Goal: Task Accomplishment & Management: Use online tool/utility

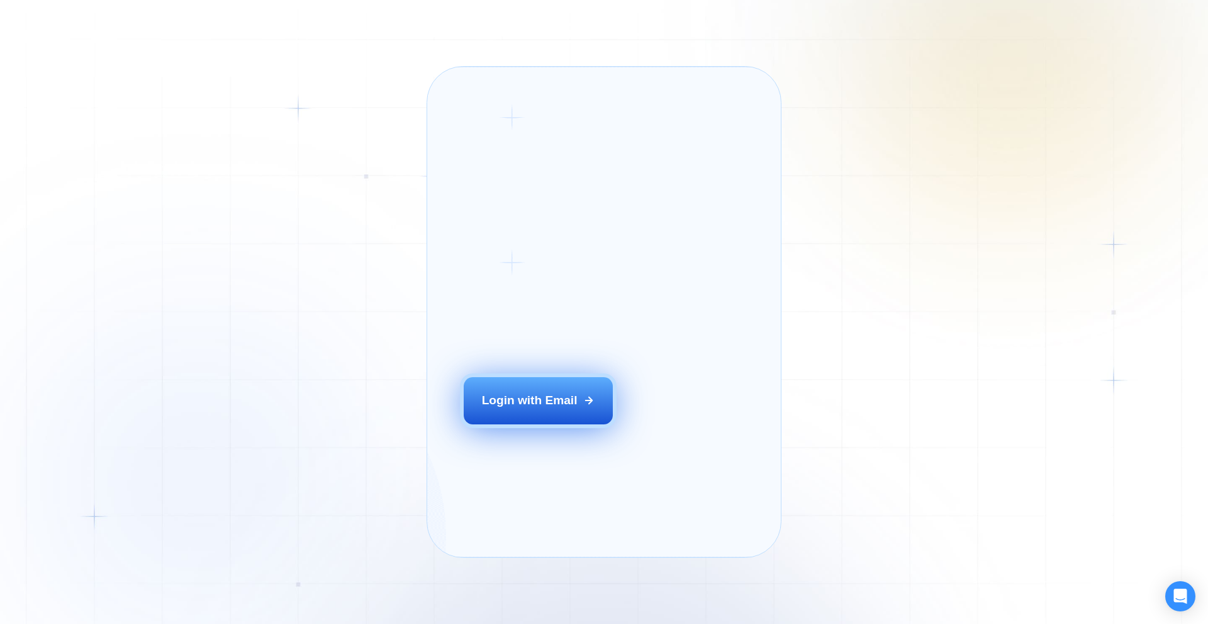
click at [537, 408] on div "Login with Email" at bounding box center [530, 400] width 96 height 16
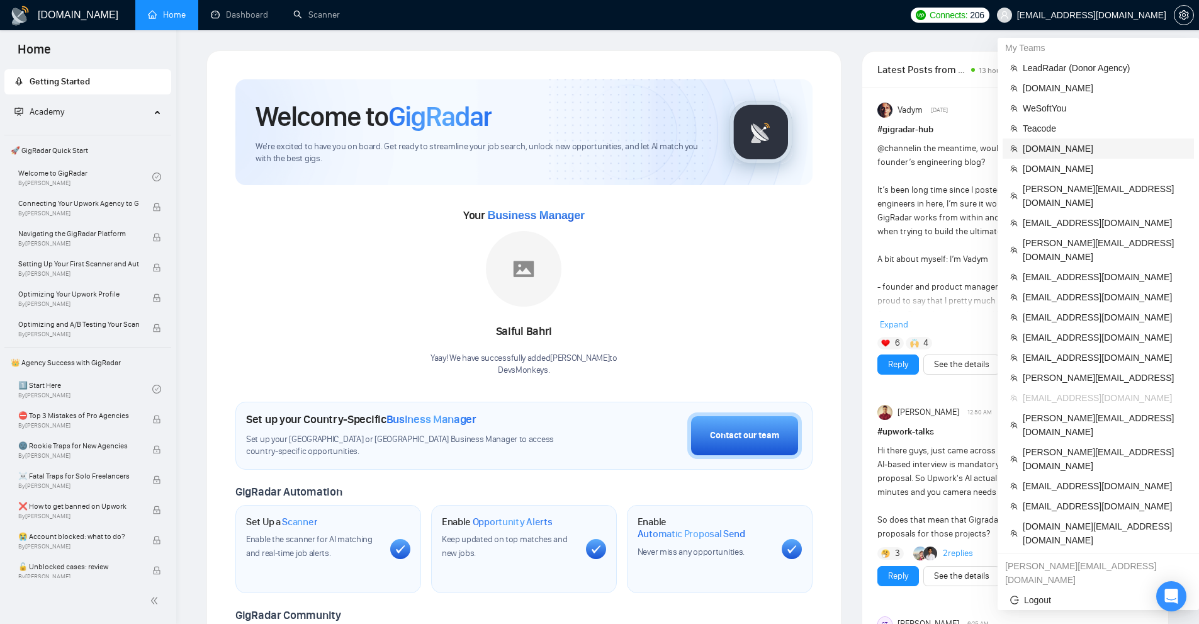
click at [1050, 154] on span "SHTONDA.DESIGN" at bounding box center [1105, 149] width 164 height 14
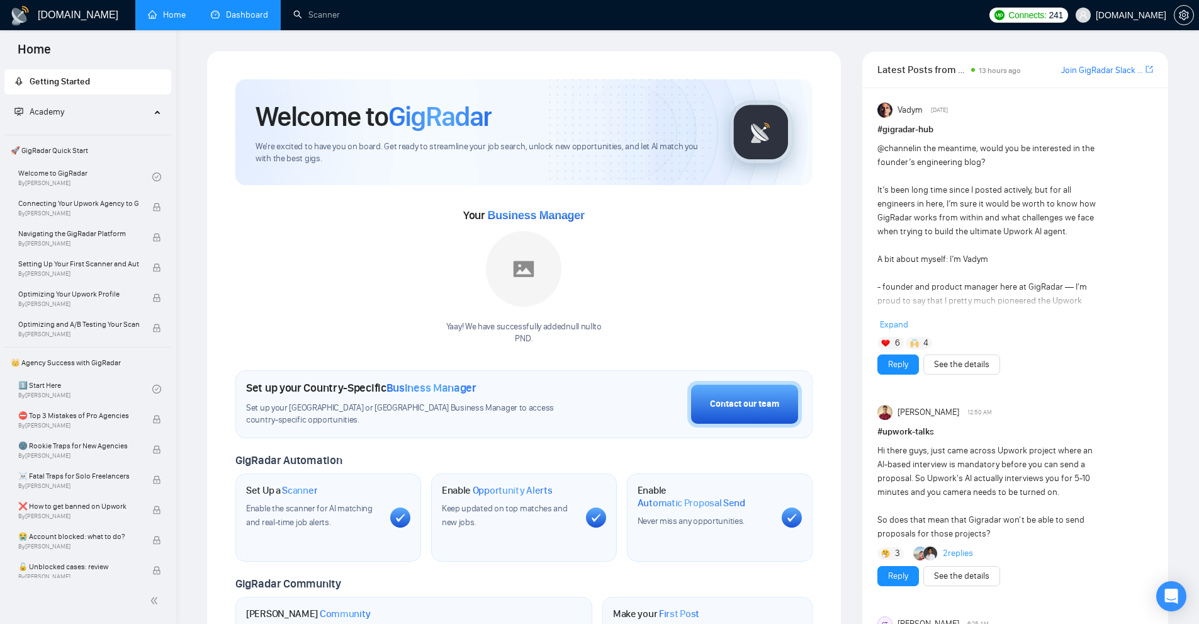
click at [253, 20] on link "Dashboard" at bounding box center [239, 14] width 57 height 11
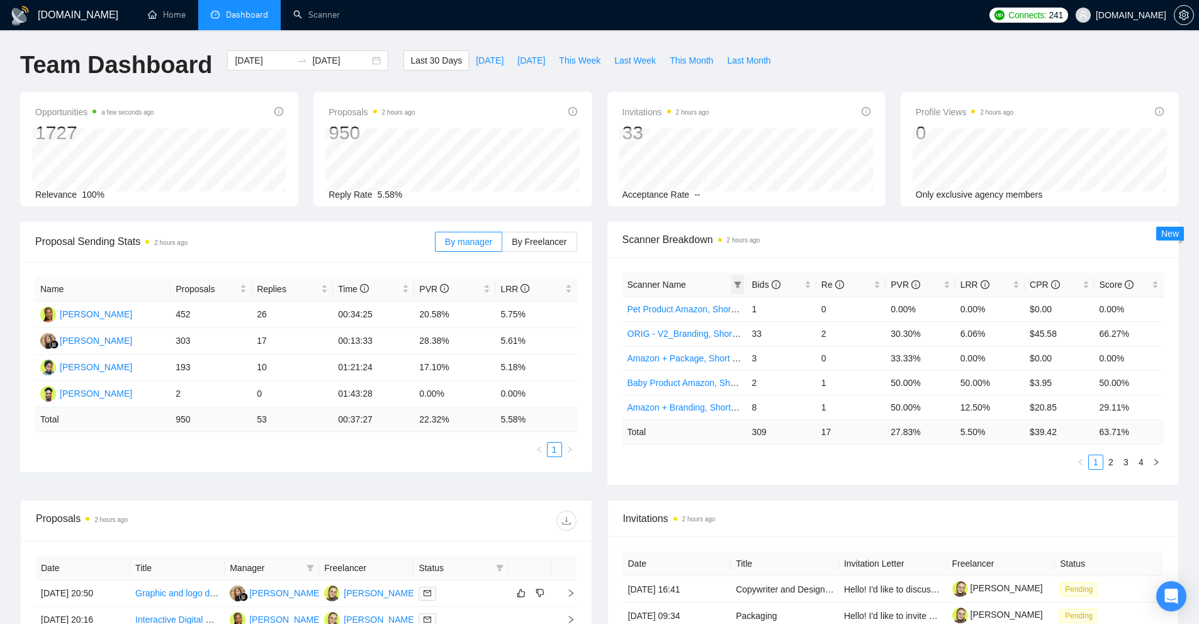
click at [738, 283] on icon "filter" at bounding box center [737, 284] width 7 height 6
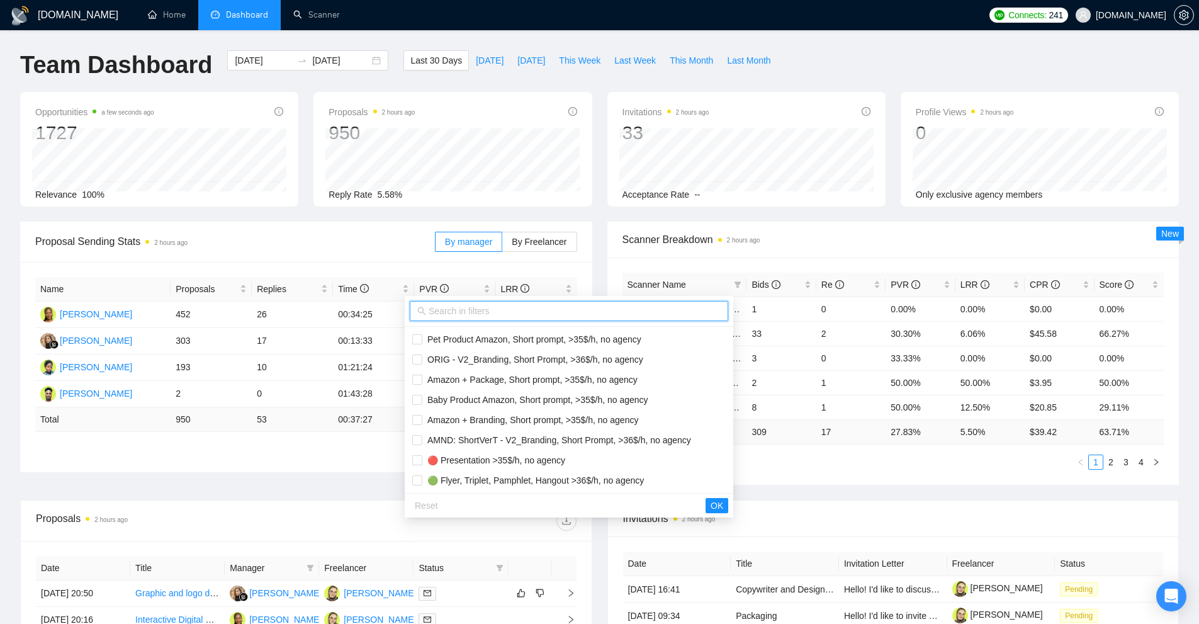
click at [644, 310] on input "text" at bounding box center [575, 311] width 292 height 14
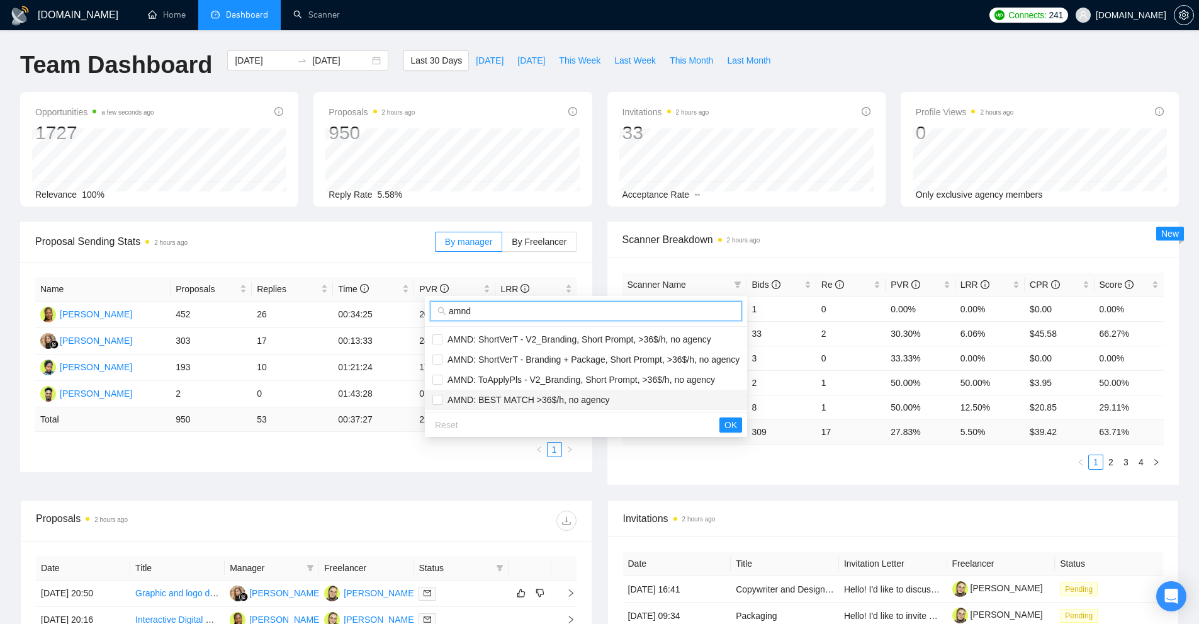
type input "amnd"
click at [568, 403] on span "AMND: BEST MATCH >36$/h, no agency" at bounding box center [525, 400] width 167 height 10
checkbox input "true"
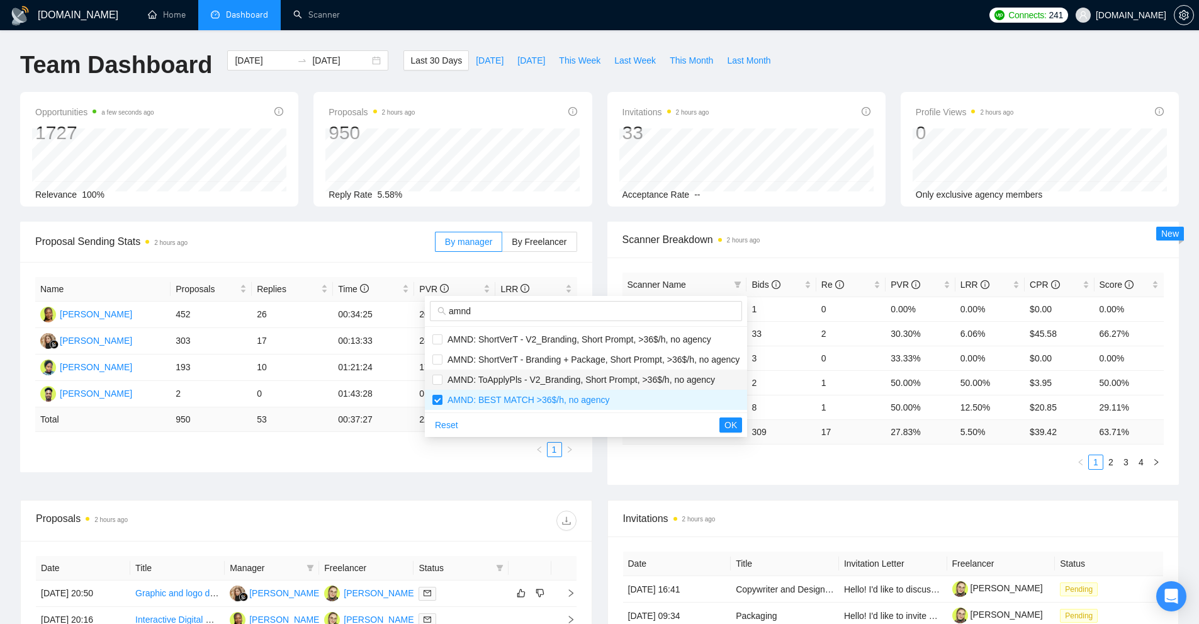
click at [583, 379] on span "AMND: ToApplyPls - V2_Branding, Short Prompt, >36$/h, no agency" at bounding box center [578, 379] width 272 height 10
checkbox input "true"
click at [595, 358] on span "AMND: ShortVerT - Branding + Package, Short Prompt, >36$/h, no agency" at bounding box center [590, 359] width 297 height 10
checkbox input "true"
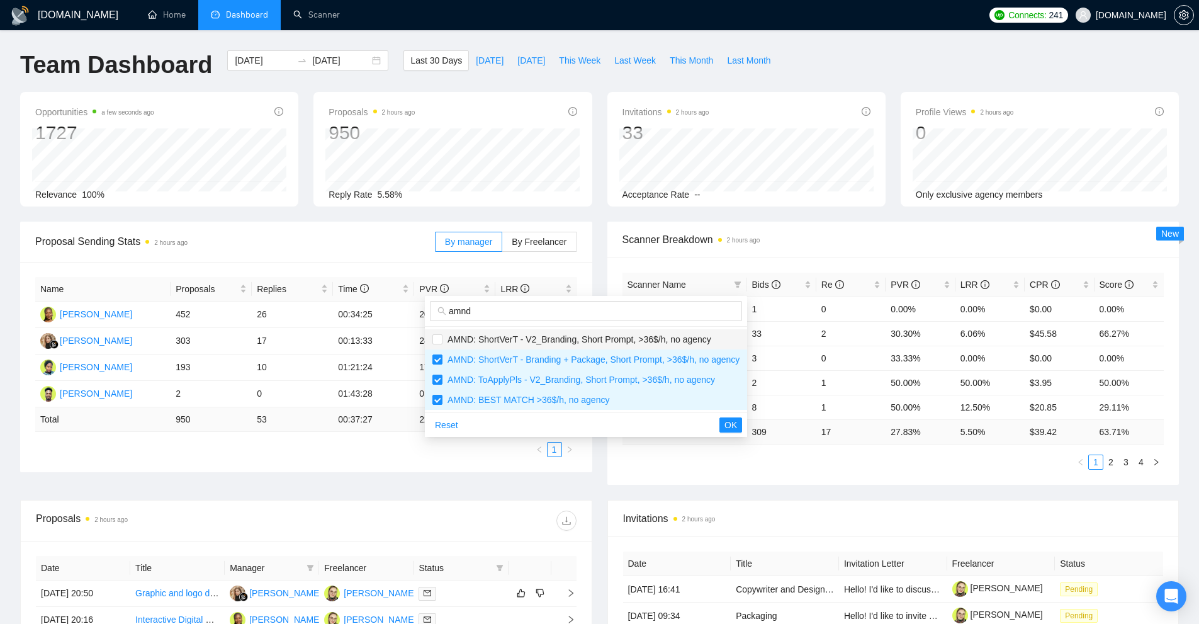
click at [603, 342] on span "AMND: ShortVerT - V2_Branding, Short Prompt, >36$/h, no agency" at bounding box center [576, 339] width 269 height 10
checkbox input "true"
click at [727, 426] on span "OK" at bounding box center [730, 425] width 13 height 14
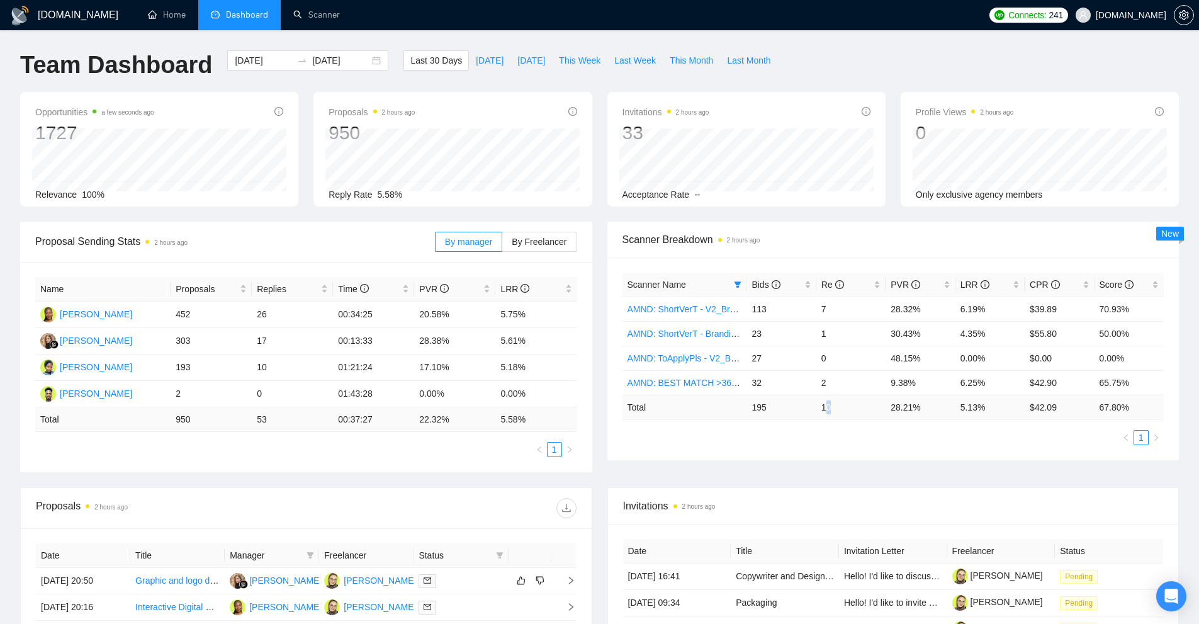
drag, startPoint x: 824, startPoint y: 406, endPoint x: 844, endPoint y: 407, distance: 19.5
click at [843, 407] on td "10" at bounding box center [850, 407] width 69 height 25
drag, startPoint x: 1002, startPoint y: 401, endPoint x: 955, endPoint y: 403, distance: 47.2
click at [956, 403] on td "5.13 %" at bounding box center [989, 407] width 69 height 25
drag, startPoint x: 816, startPoint y: 305, endPoint x: 835, endPoint y: 303, distance: 19.0
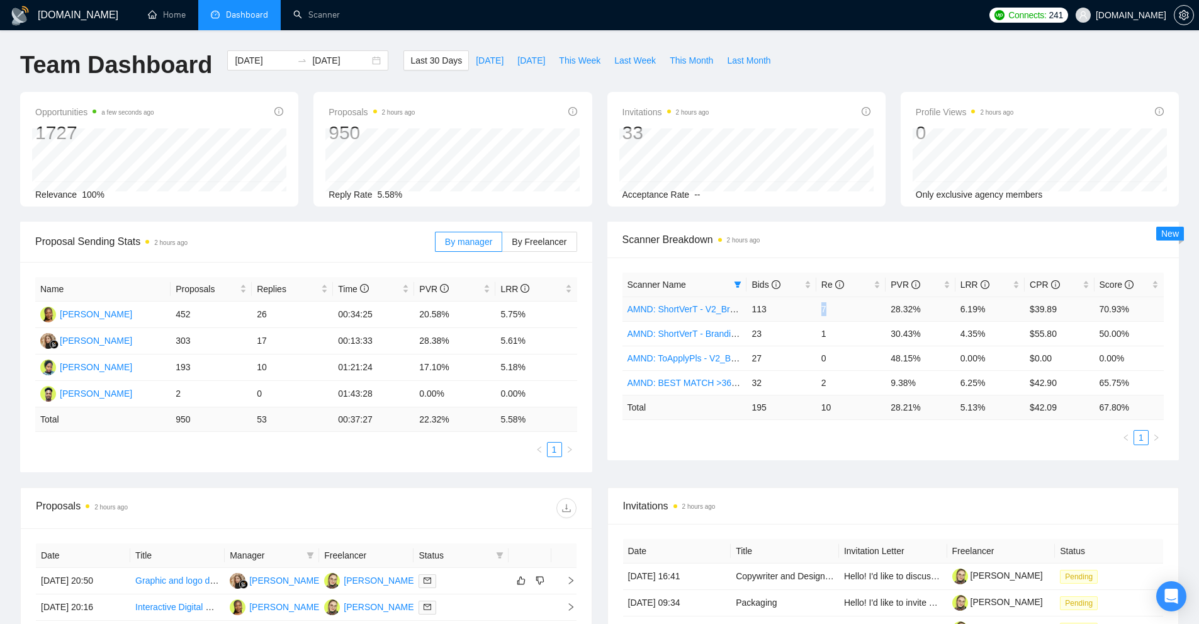
click at [835, 303] on td "7" at bounding box center [850, 308] width 69 height 25
drag, startPoint x: 828, startPoint y: 384, endPoint x: 848, endPoint y: 386, distance: 19.5
click at [843, 386] on td "2" at bounding box center [850, 382] width 69 height 25
click at [903, 394] on td "9.38%" at bounding box center [919, 382] width 69 height 25
click at [982, 378] on td "6.25%" at bounding box center [989, 382] width 69 height 25
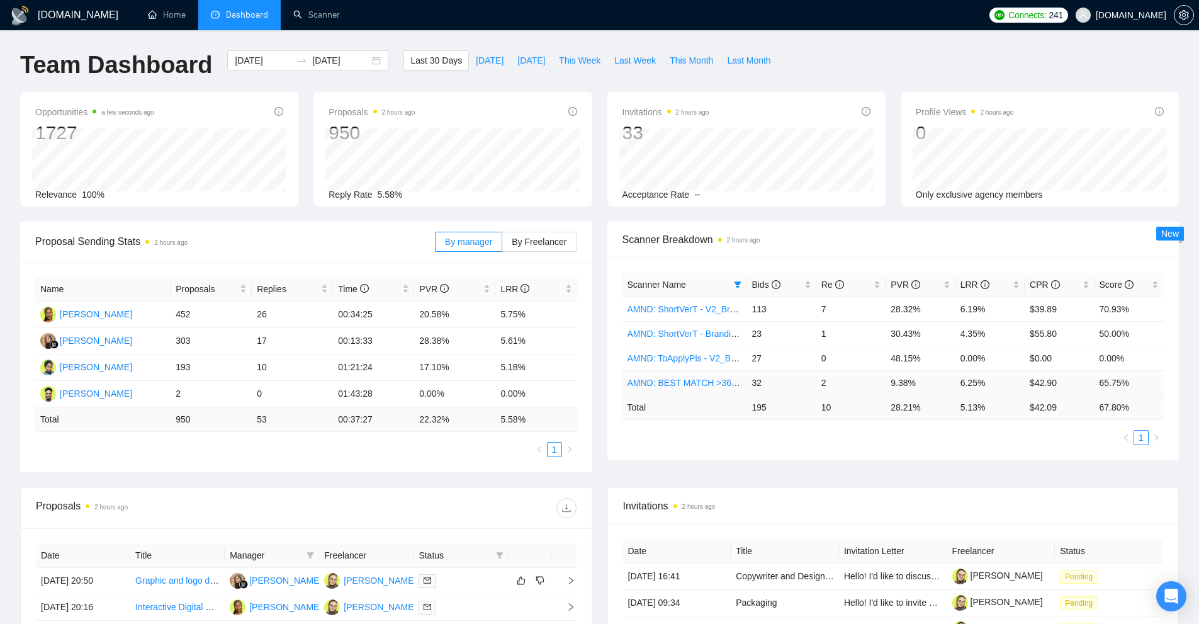
click at [1080, 383] on td "$42.90" at bounding box center [1058, 382] width 69 height 25
drag, startPoint x: 1148, startPoint y: 381, endPoint x: 885, endPoint y: 384, distance: 263.0
click at [885, 384] on tr "AMND: BEST MATCH >36$/h, no agency 32 2 9.38% 6.25% $42.90 65.75%" at bounding box center [893, 382] width 542 height 25
click at [885, 384] on td "9.38%" at bounding box center [919, 382] width 69 height 25
click at [701, 381] on link "AMND: BEST MATCH >36$/h, no agency" at bounding box center [708, 383] width 162 height 10
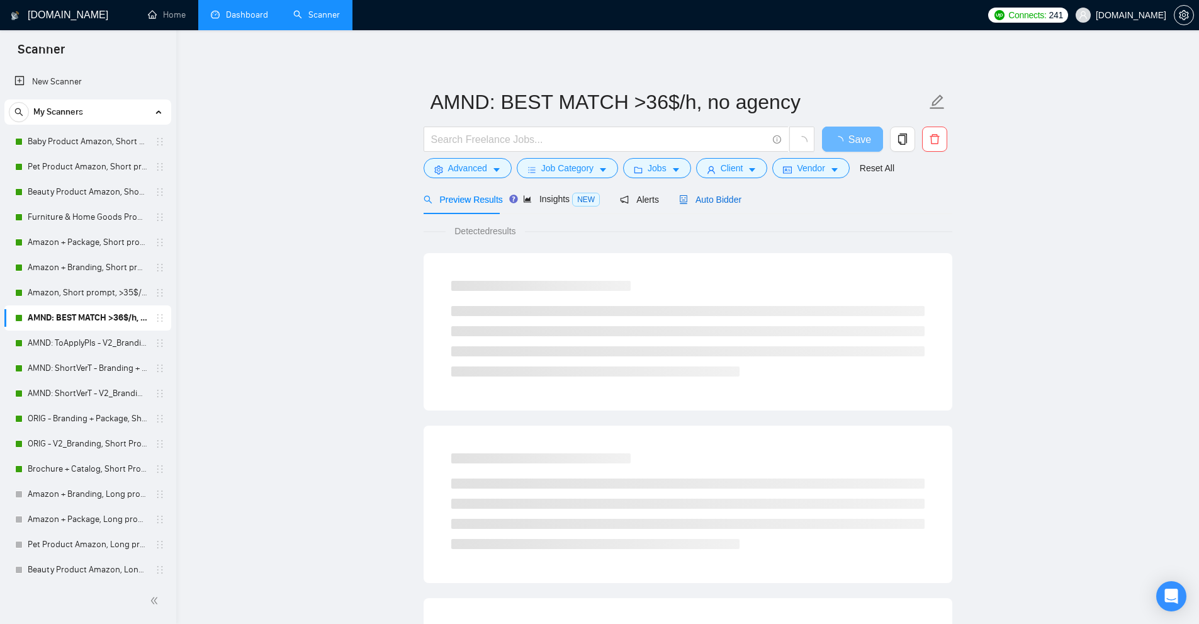
click at [710, 201] on span "Auto Bidder" at bounding box center [710, 199] width 62 height 10
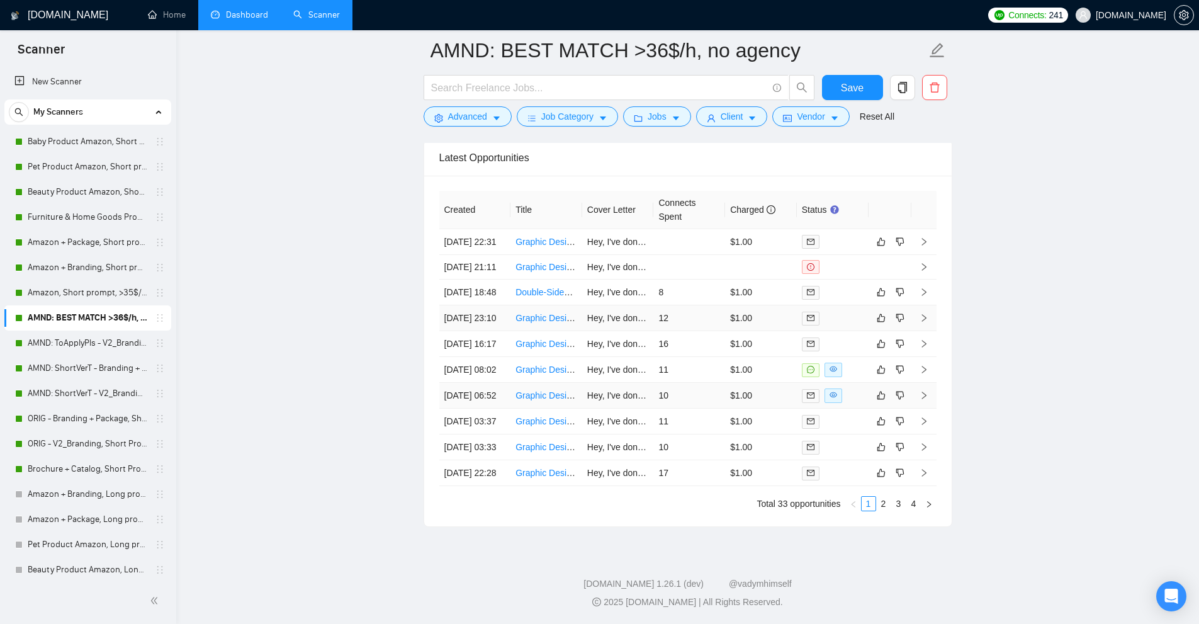
scroll to position [3224, 0]
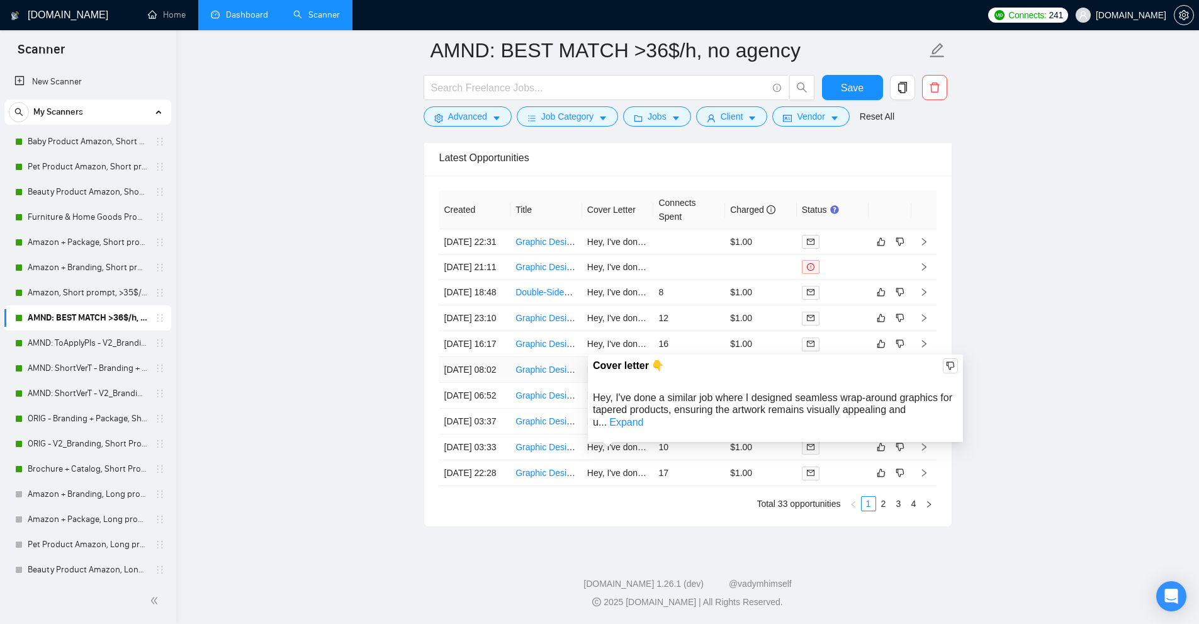
click at [643, 417] on link "Expand" at bounding box center [626, 422] width 34 height 11
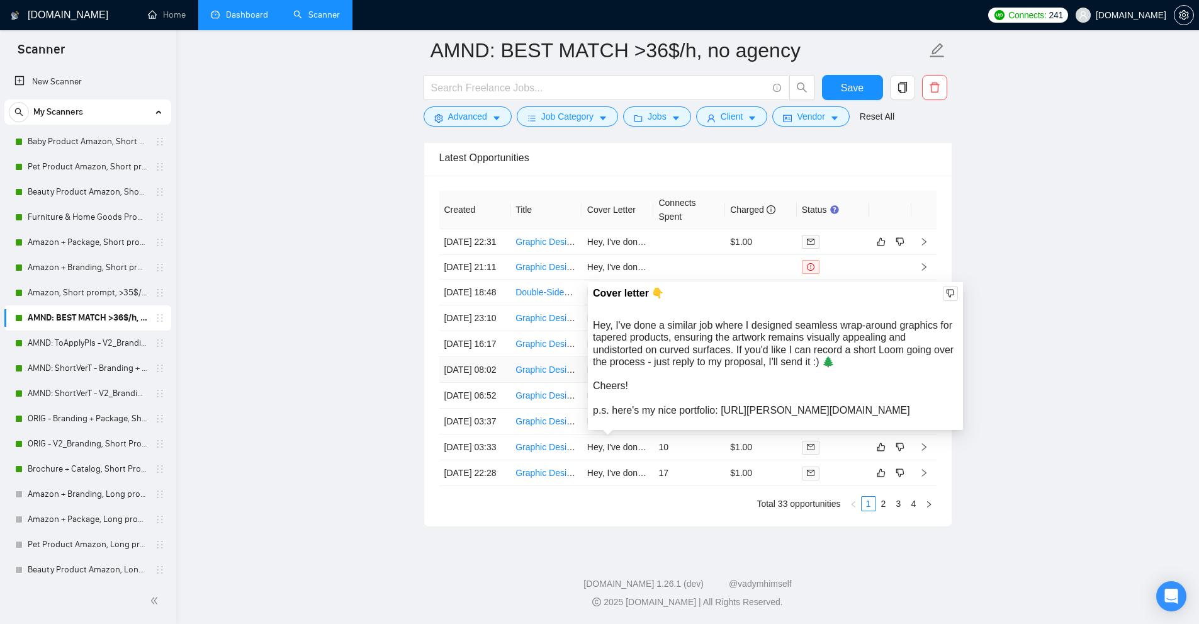
click at [591, 282] on div "Cover letter 👇 Hey, I've done a similar job where I designed seamless wrap-arou…" at bounding box center [775, 356] width 375 height 148
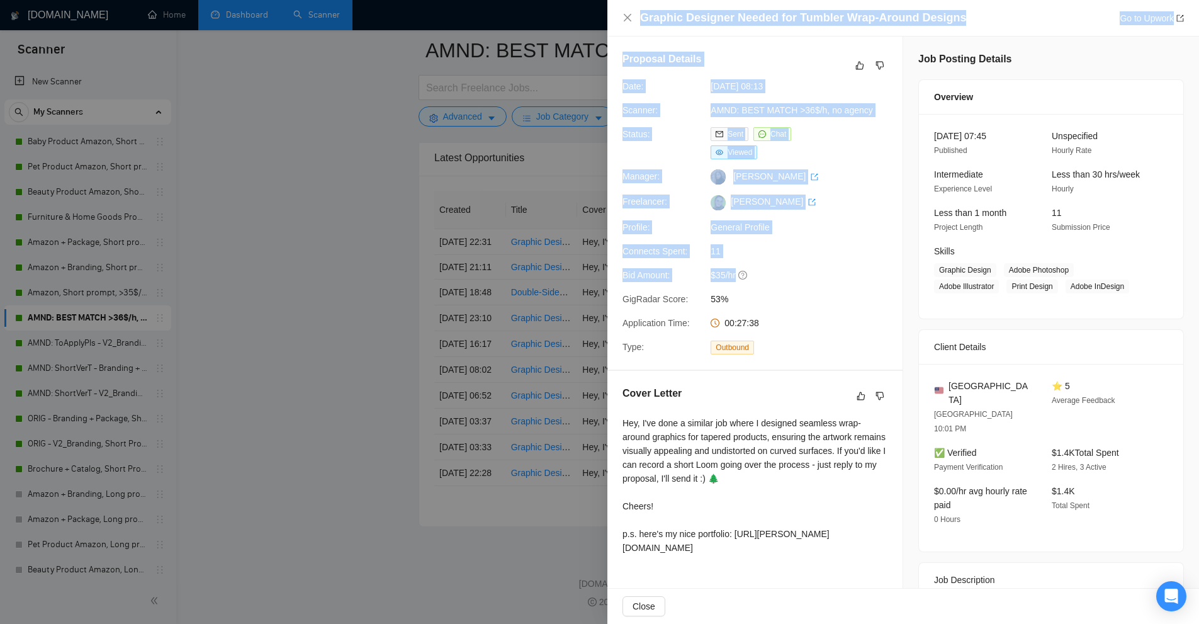
drag, startPoint x: 591, startPoint y: 256, endPoint x: 836, endPoint y: 280, distance: 245.9
click at [827, 280] on span "$35/hr" at bounding box center [804, 275] width 189 height 14
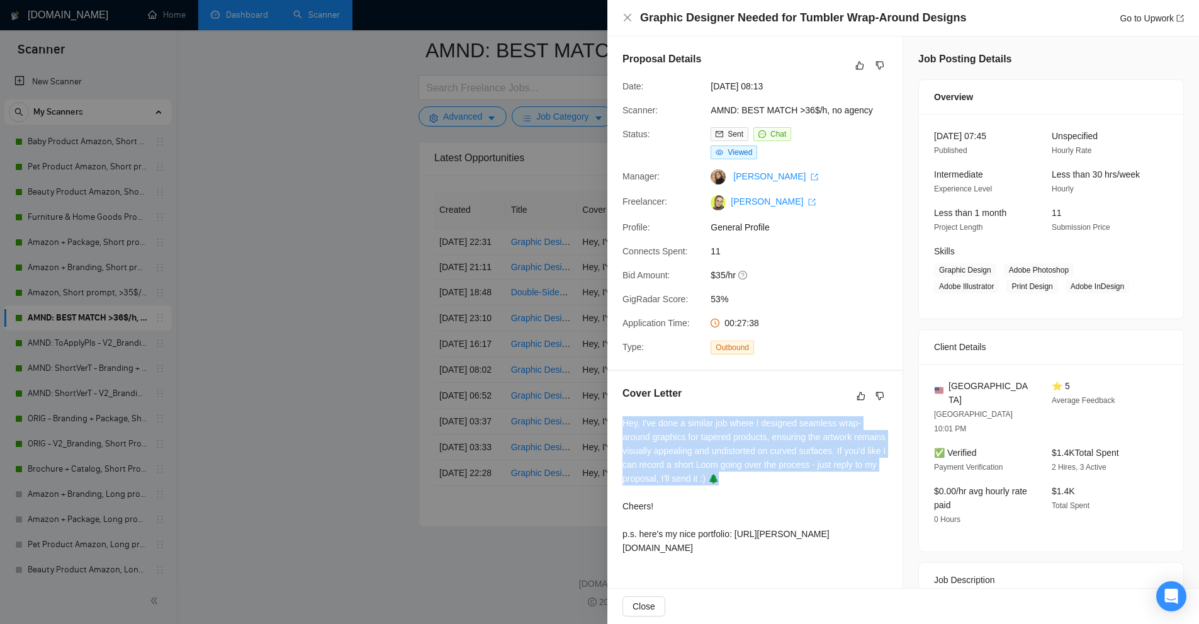
drag, startPoint x: 771, startPoint y: 479, endPoint x: 624, endPoint y: 421, distance: 158.4
click at [624, 421] on div "Hey, I've done a similar job where I designed seamless wrap-around graphics for…" at bounding box center [754, 485] width 265 height 138
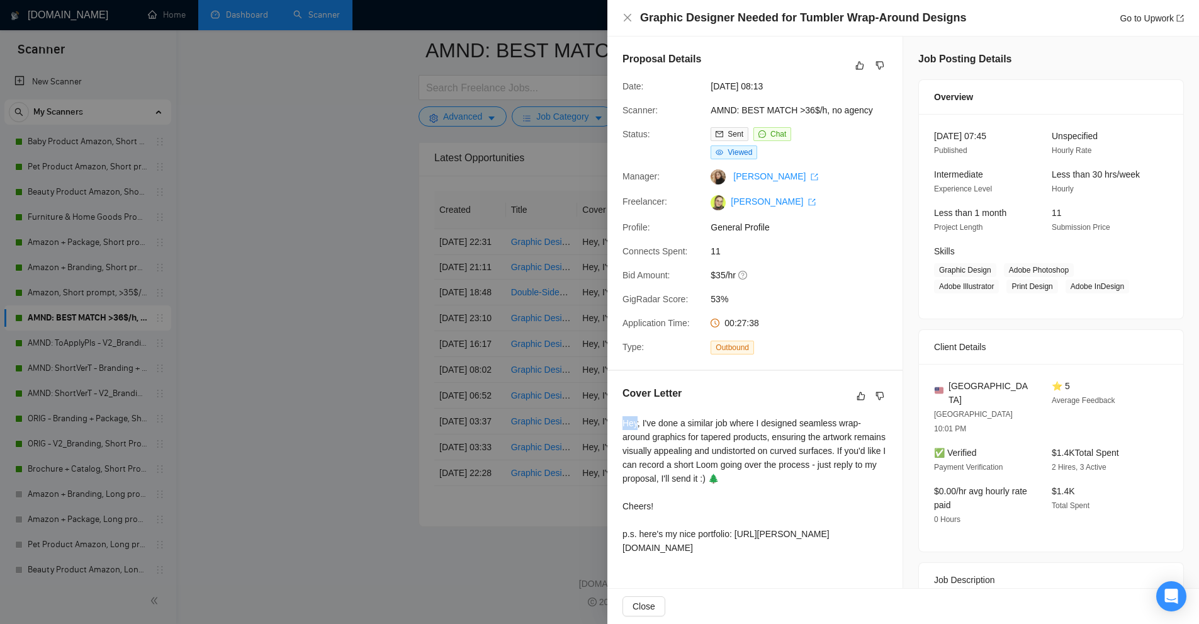
click at [624, 421] on div "Hey, I've done a similar job where I designed seamless wrap-around graphics for…" at bounding box center [754, 485] width 265 height 138
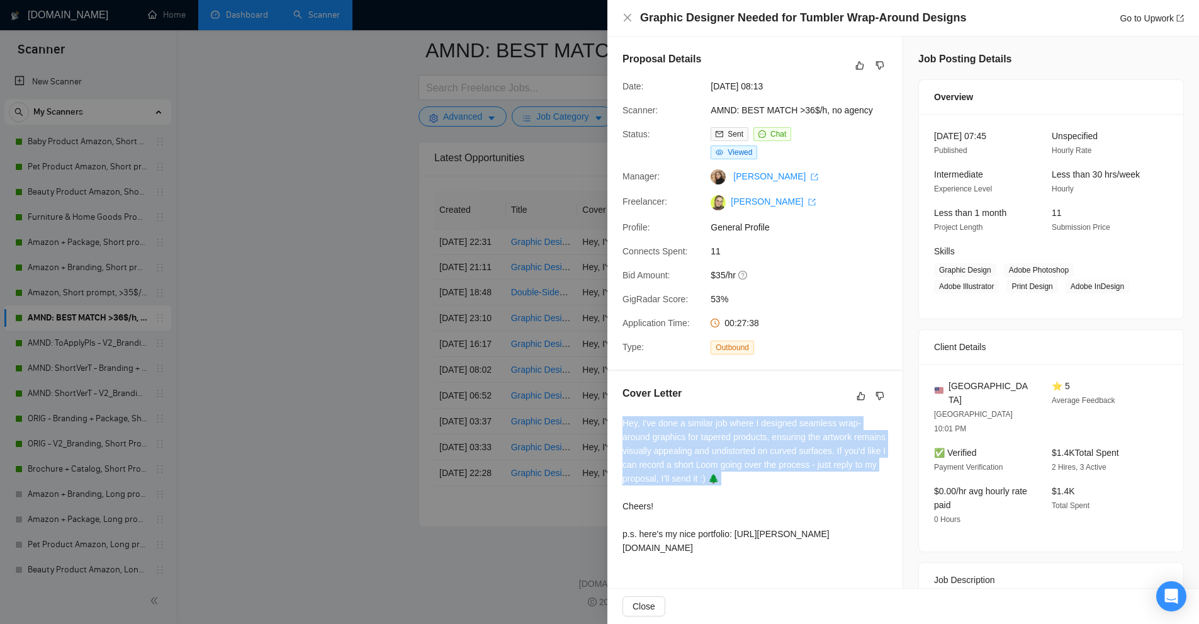
click at [624, 421] on div "Hey, I've done a similar job where I designed seamless wrap-around graphics for…" at bounding box center [754, 485] width 265 height 138
click at [721, 439] on div "Hey, I've done a similar job where I designed seamless wrap-around graphics for…" at bounding box center [754, 485] width 265 height 138
click at [732, 437] on div "Hey, I've done a similar job where I designed seamless wrap-around graphics for…" at bounding box center [754, 485] width 265 height 138
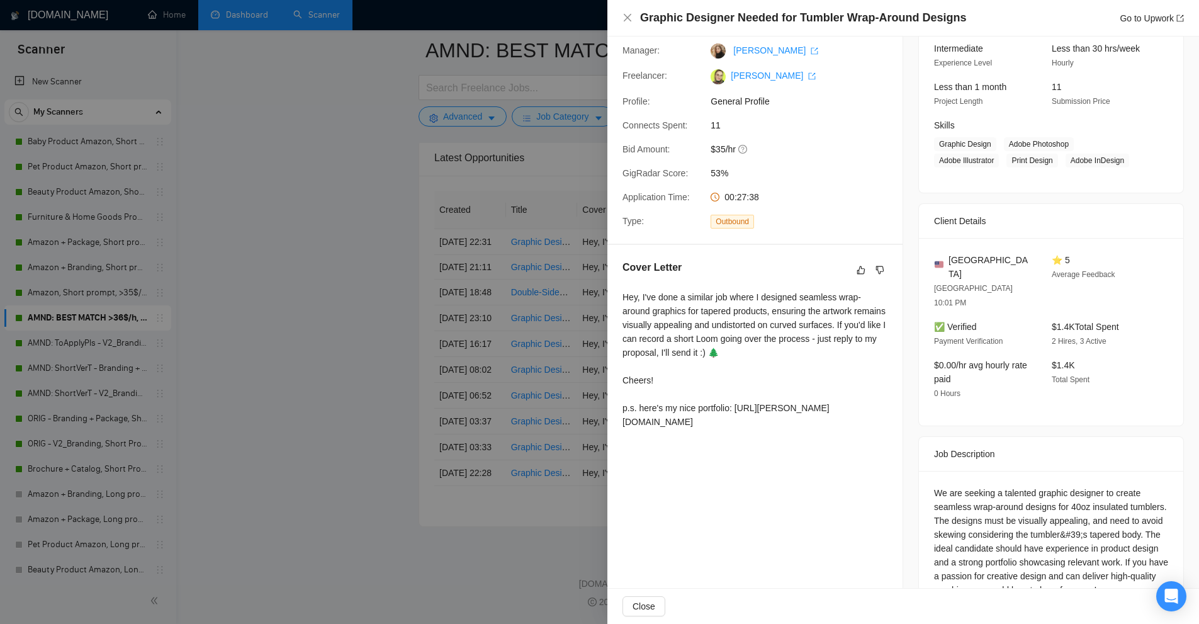
scroll to position [152, 0]
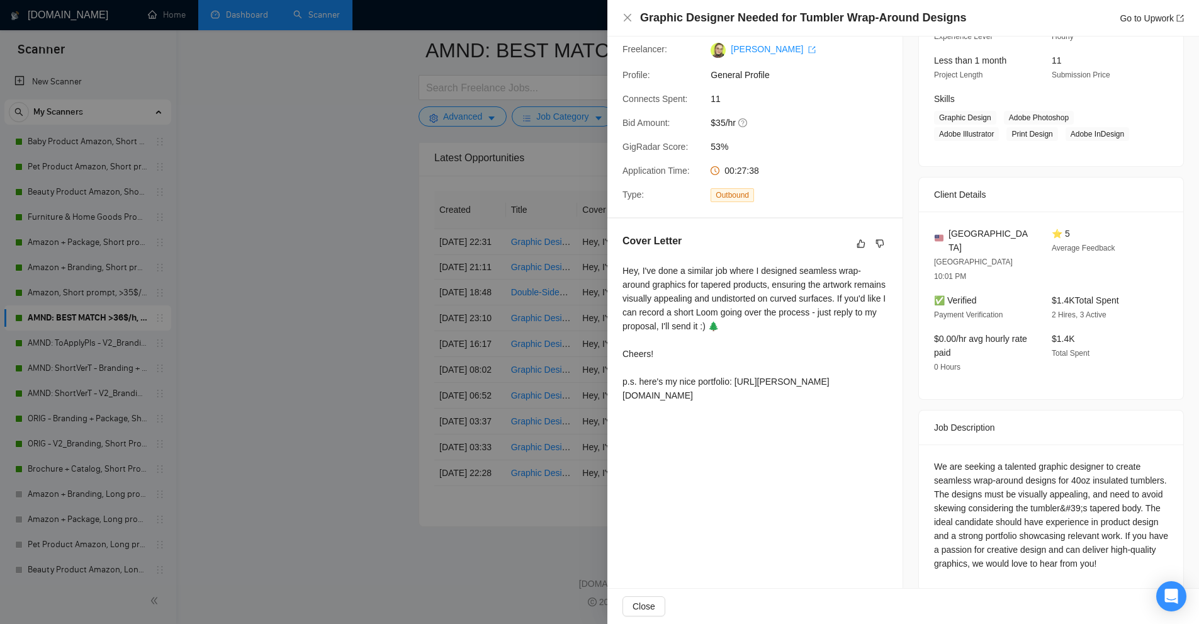
click at [525, 357] on div at bounding box center [599, 312] width 1199 height 624
